Goal: Task Accomplishment & Management: Complete application form

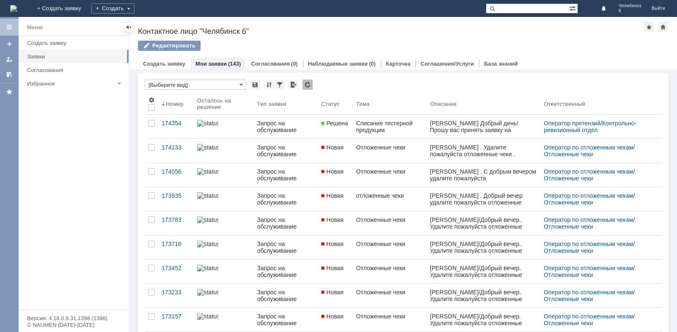
click at [17, 6] on img at bounding box center [13, 8] width 7 height 7
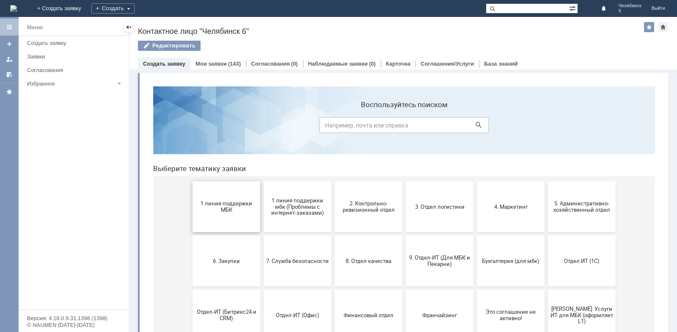
click at [233, 210] on span "1 линия поддержки МБК" at bounding box center [226, 206] width 63 height 13
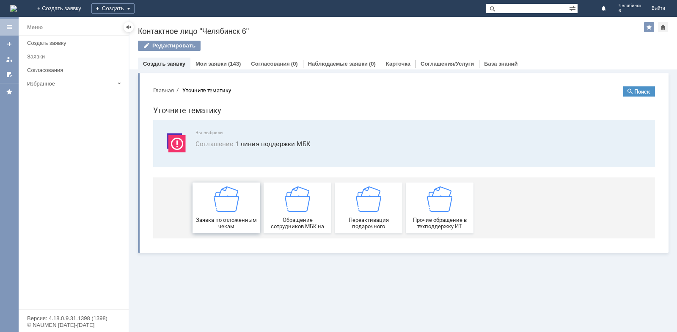
click at [226, 206] on img at bounding box center [226, 198] width 25 height 25
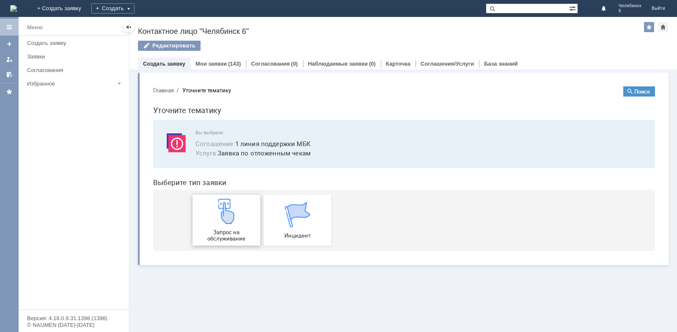
click at [237, 226] on div "Запрос на обслуживание" at bounding box center [226, 219] width 63 height 43
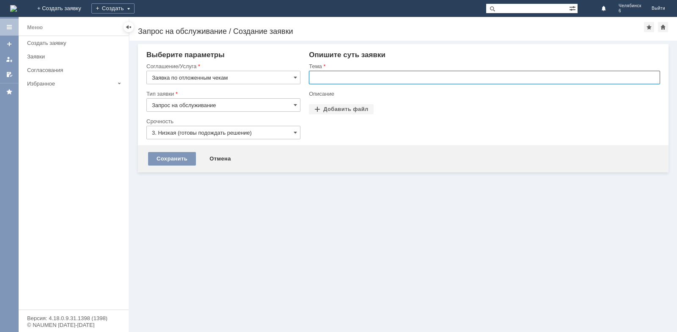
click at [333, 77] on input "text" at bounding box center [484, 78] width 351 height 14
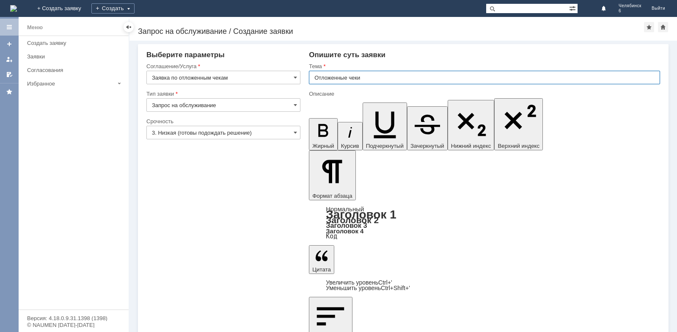
type input "Отложенные чеки"
drag, startPoint x: 357, startPoint y: 2288, endPoint x: 362, endPoint y: 2285, distance: 5.3
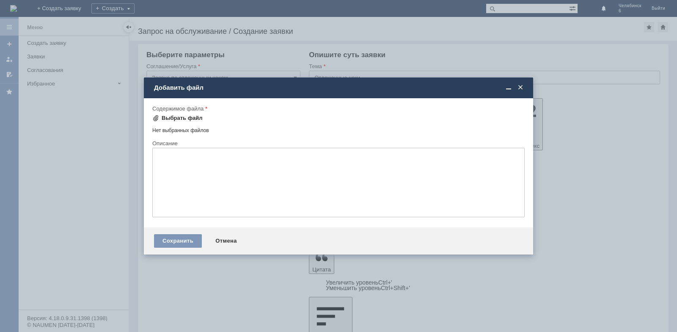
click at [183, 115] on div "Выбрать файл" at bounding box center [182, 118] width 41 height 7
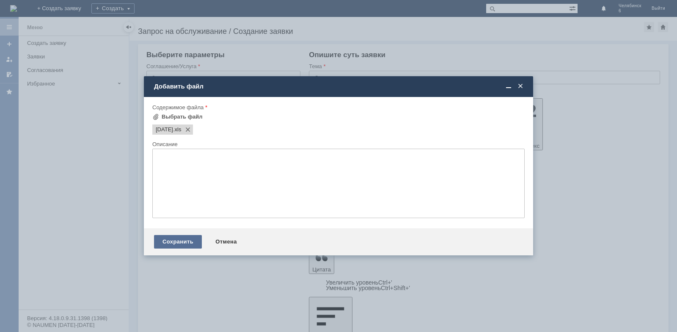
click at [188, 242] on div "Сохранить" at bounding box center [178, 242] width 48 height 14
